Goal: Information Seeking & Learning: Check status

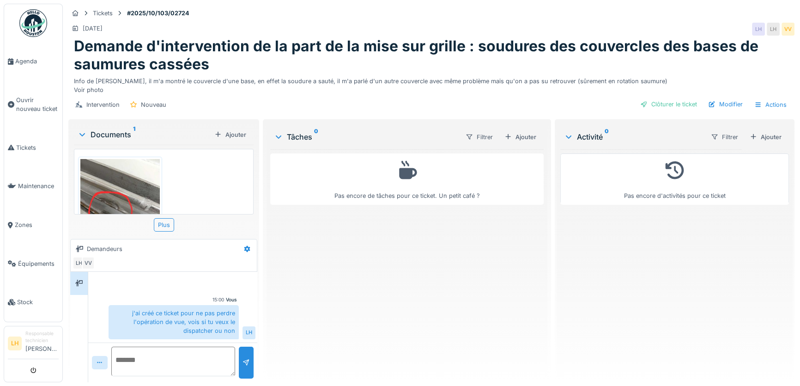
scroll to position [6, 0]
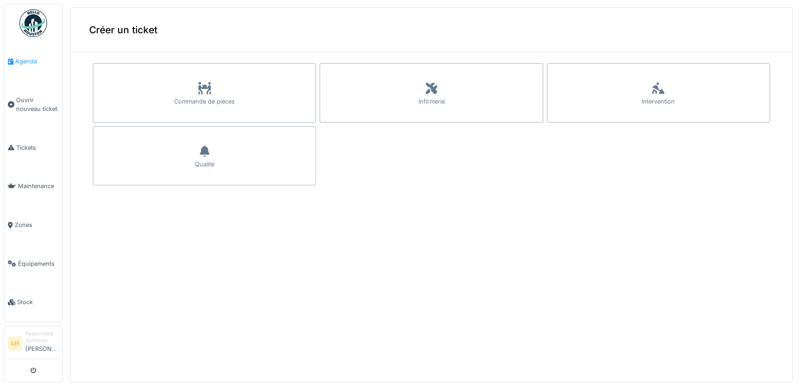
click at [36, 68] on link "Agenda" at bounding box center [33, 61] width 58 height 39
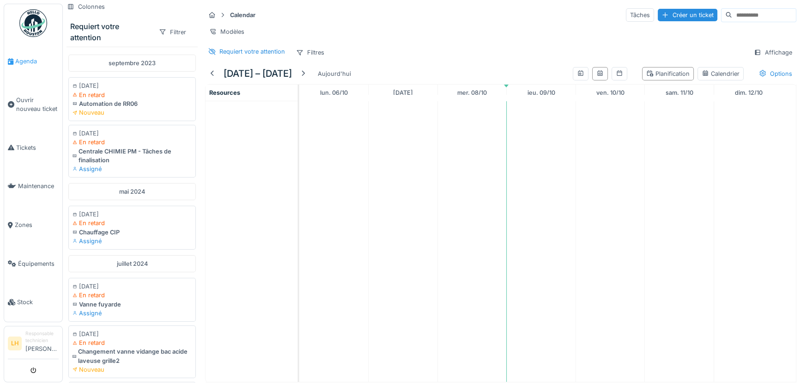
click at [24, 63] on span "Agenda" at bounding box center [36, 61] width 43 height 9
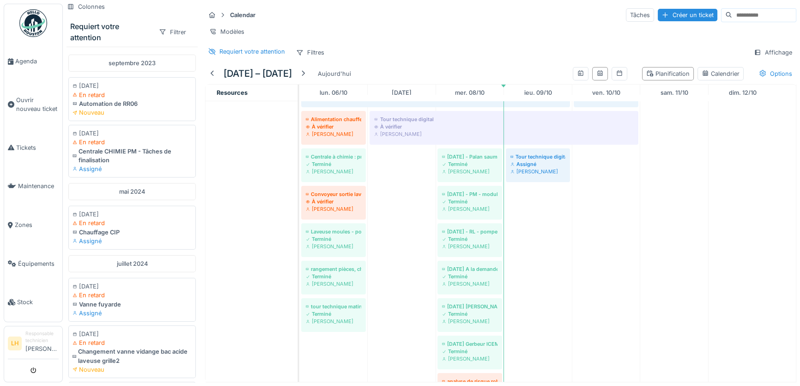
scroll to position [436, 0]
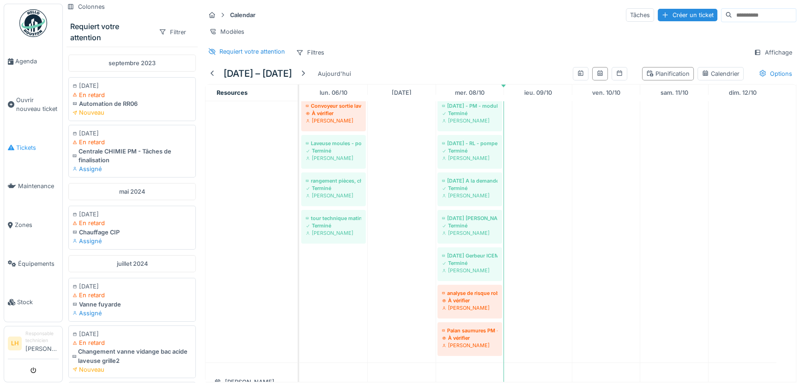
click at [36, 143] on span "Tickets" at bounding box center [37, 147] width 43 height 9
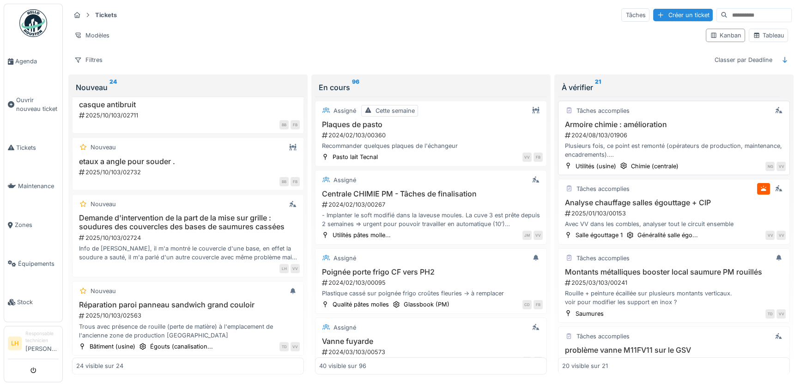
click at [637, 121] on h3 "Armoire chimie : amélioration" at bounding box center [674, 124] width 224 height 9
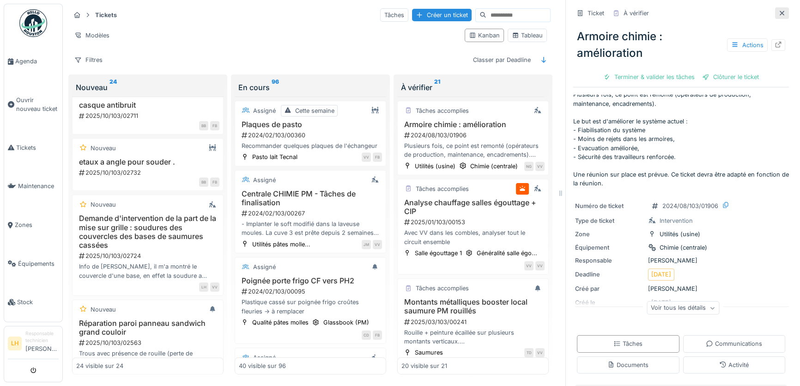
click at [780, 11] on icon at bounding box center [782, 13] width 5 height 5
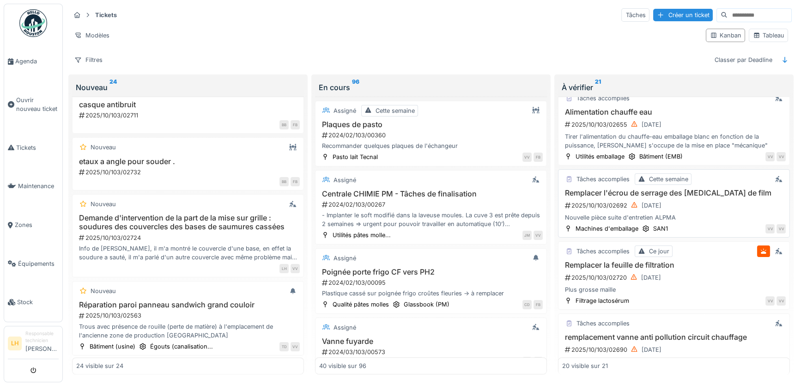
scroll to position [756, 0]
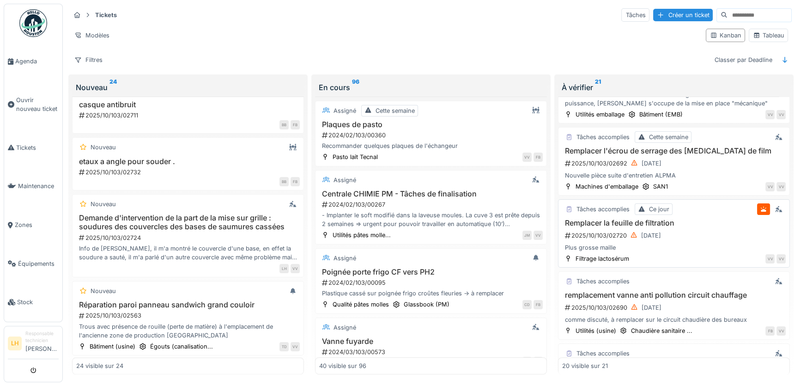
click at [624, 219] on h3 "Remplacer la feuille de filtration" at bounding box center [674, 223] width 224 height 9
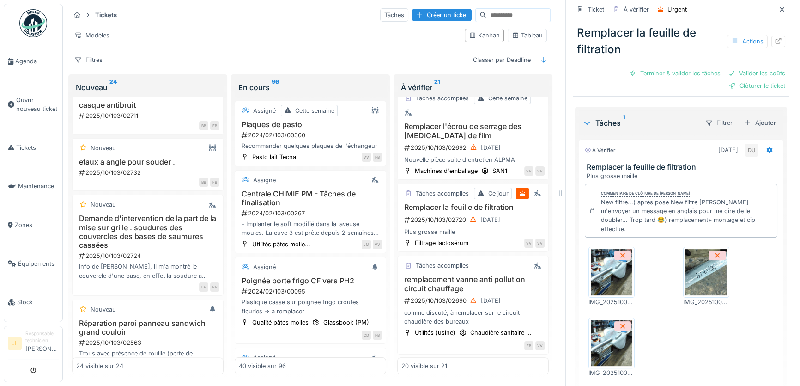
scroll to position [260, 0]
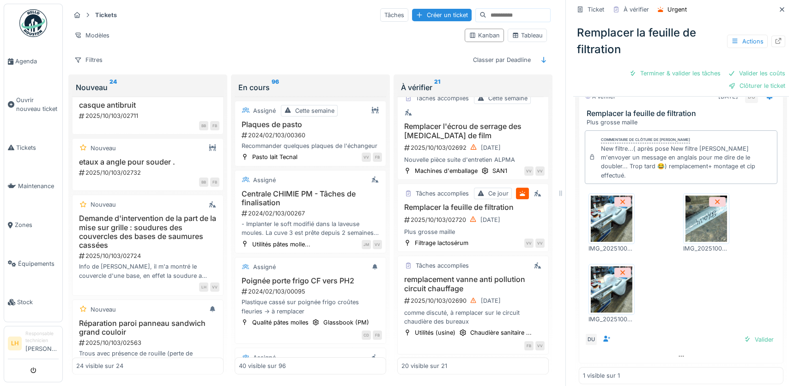
click at [615, 285] on img at bounding box center [612, 289] width 42 height 46
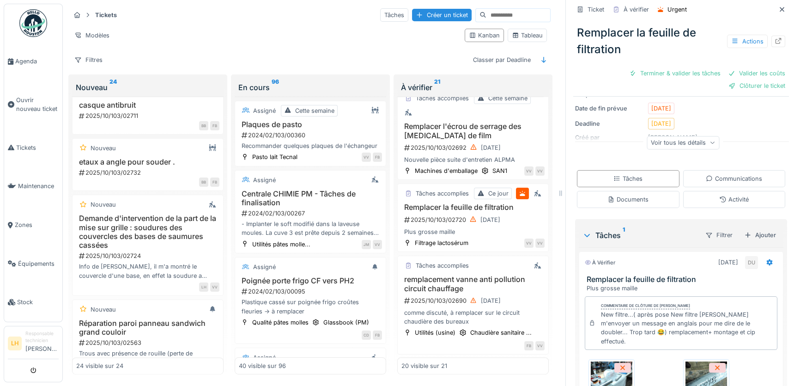
scroll to position [92, 0]
click at [745, 261] on div "DU" at bounding box center [751, 264] width 13 height 13
click at [745, 259] on div "DU" at bounding box center [751, 264] width 13 height 13
click at [778, 8] on div at bounding box center [781, 9] width 7 height 9
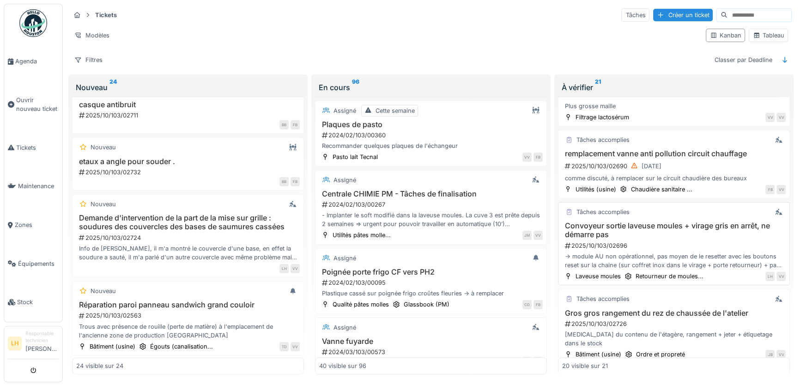
scroll to position [966, 0]
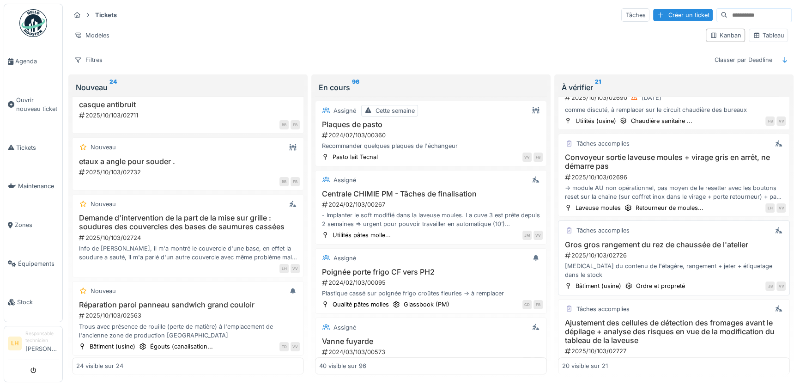
click at [713, 240] on h3 "Gros gros rangement du rez de chaussée de l'atelier" at bounding box center [674, 244] width 224 height 9
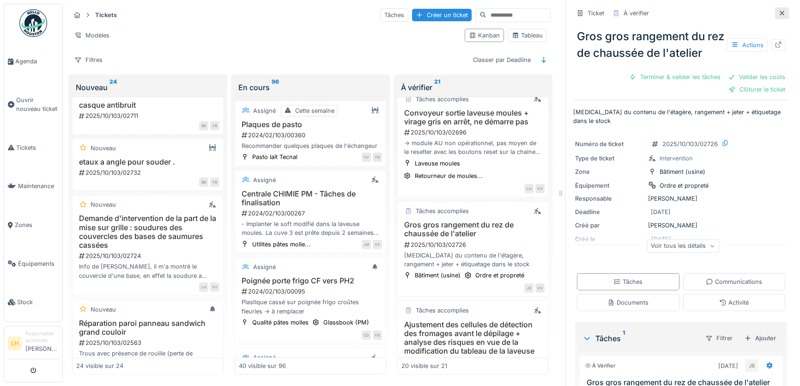
click at [778, 10] on icon at bounding box center [781, 13] width 7 height 6
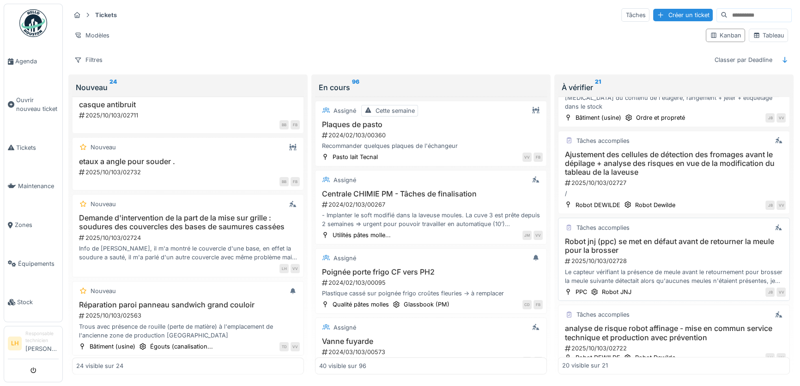
scroll to position [1092, 0]
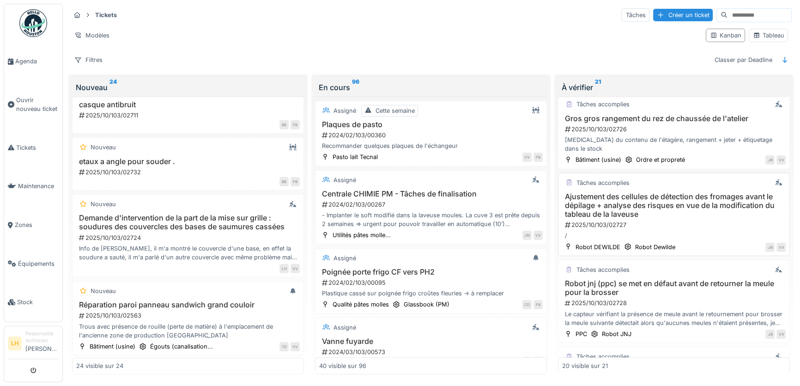
click at [665, 192] on h3 "Ajustement des cellules de détection des fromages avant le dépilage + analyse d…" at bounding box center [674, 205] width 224 height 27
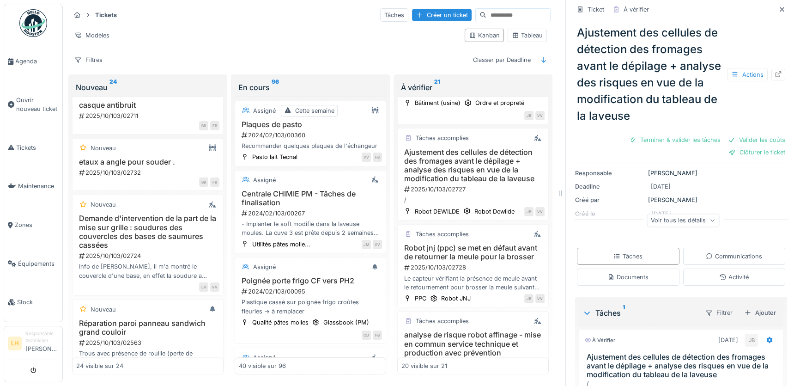
scroll to position [84, 0]
click at [724, 273] on div "Activité" at bounding box center [734, 276] width 30 height 9
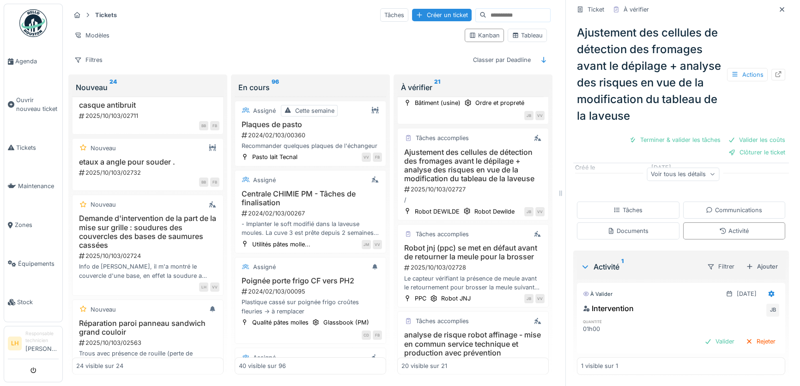
scroll to position [1355, 0]
